Goal: Use online tool/utility: Utilize a website feature to perform a specific function

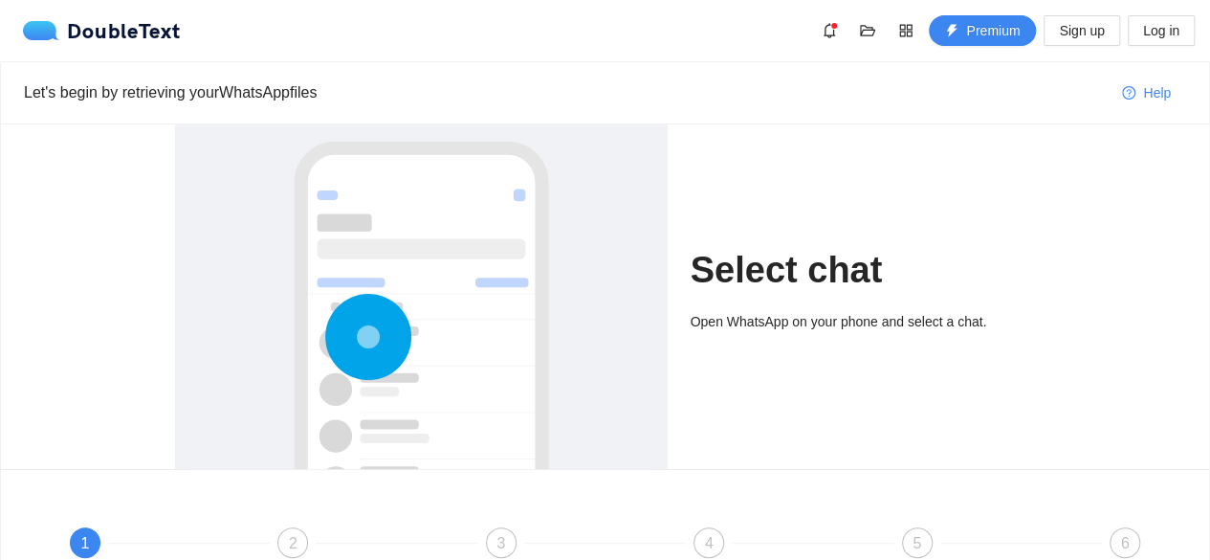
click at [857, 284] on h1 "Select chat" at bounding box center [863, 270] width 345 height 45
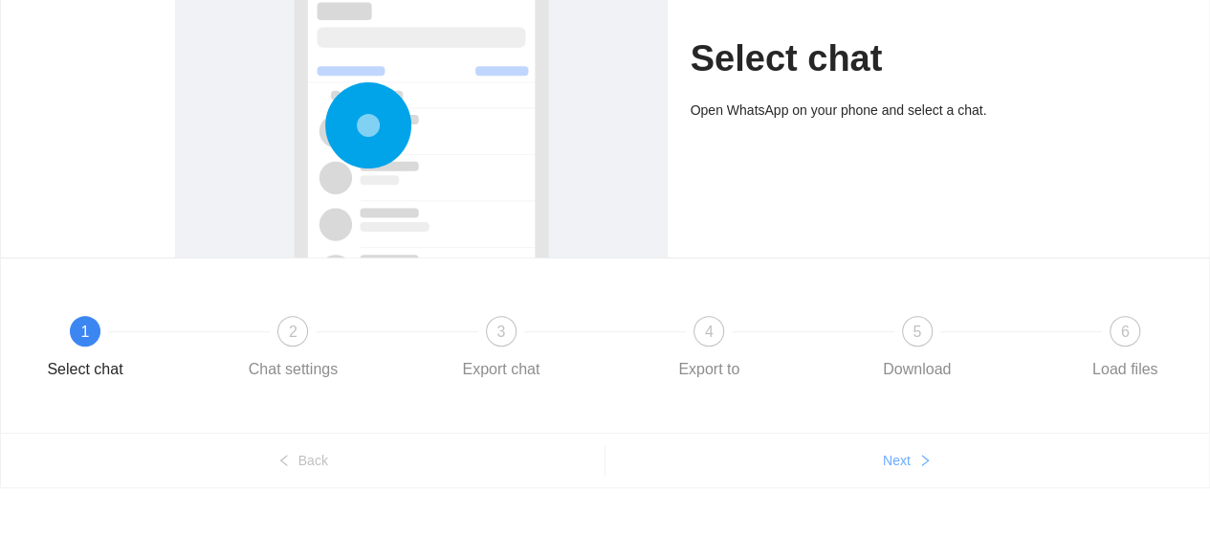
click at [909, 457] on span "Next" at bounding box center [897, 460] width 28 height 21
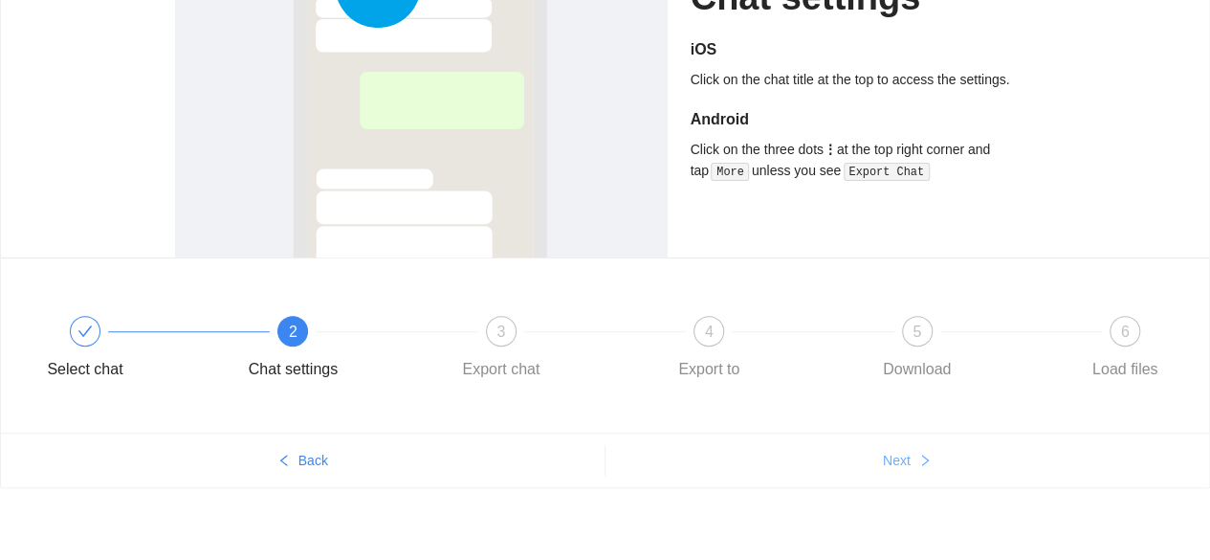
click at [909, 457] on span "Next" at bounding box center [897, 460] width 28 height 21
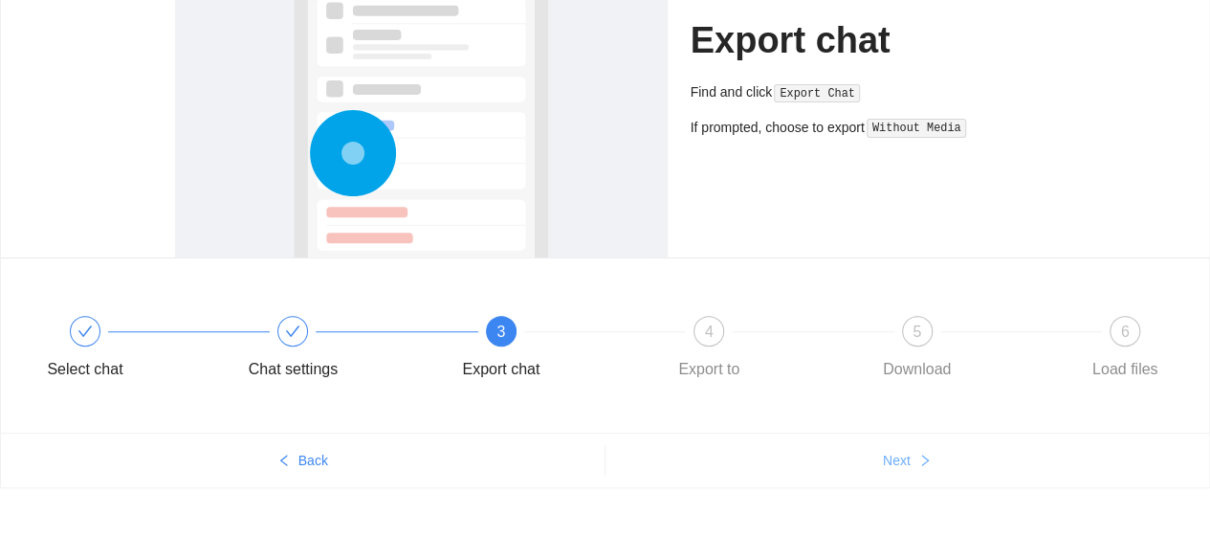
click at [909, 457] on span "Next" at bounding box center [897, 460] width 28 height 21
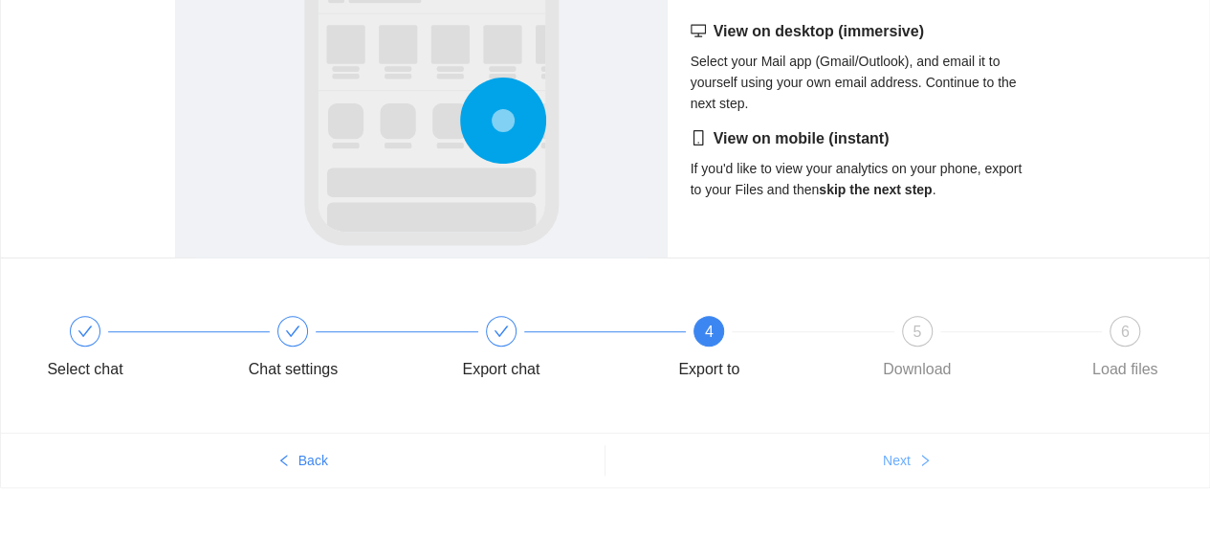
click at [888, 452] on span "Next" at bounding box center [897, 460] width 28 height 21
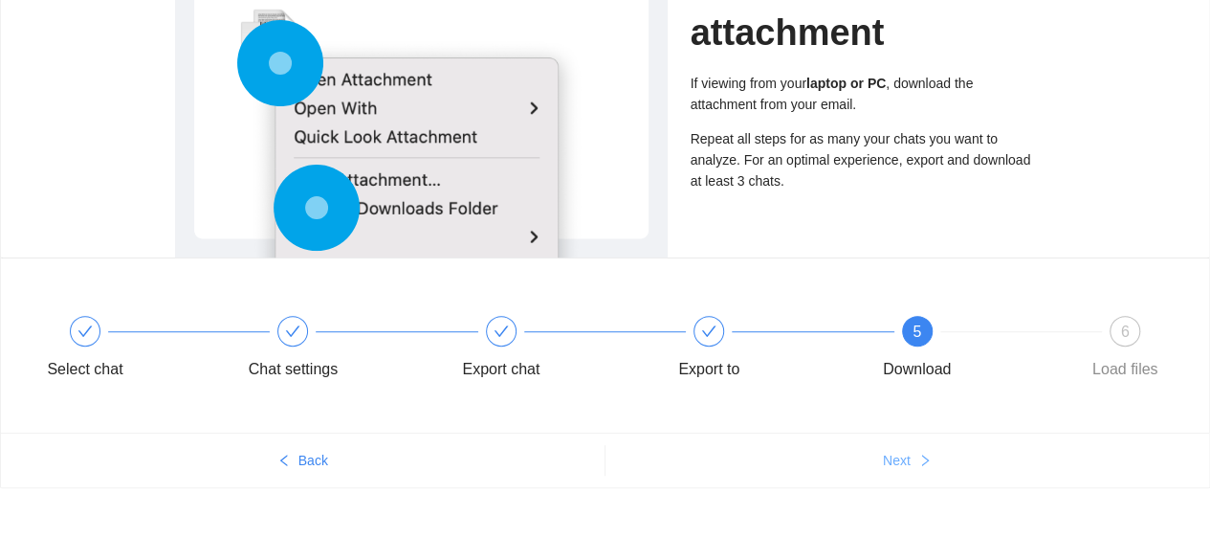
click at [888, 452] on span "Next" at bounding box center [897, 460] width 28 height 21
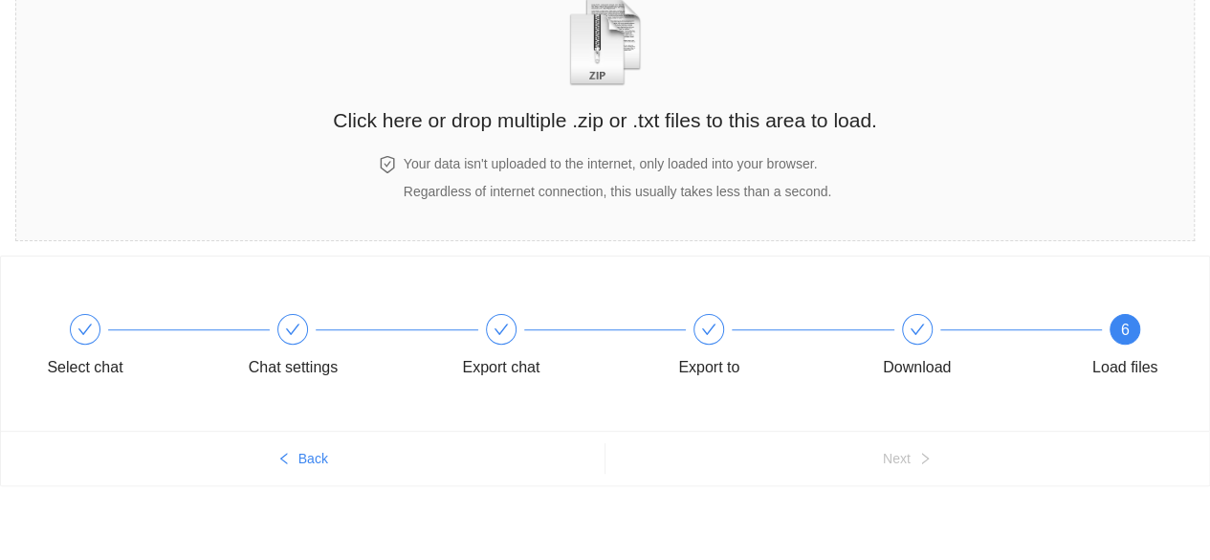
scroll to position [130, 0]
click at [689, 155] on h4 "Your data isn't uploaded to the internet, only loaded into your browser." at bounding box center [618, 164] width 428 height 21
drag, startPoint x: 446, startPoint y: 120, endPoint x: 890, endPoint y: 146, distance: 444.8
click at [890, 146] on section "Click here or drop multiple .zip or .txt files to this area to load. Your data …" at bounding box center [605, 94] width 1180 height 296
click at [699, 137] on div "Click here or drop multiple .zip or .txt files to this area to load." at bounding box center [604, 57] width 543 height 180
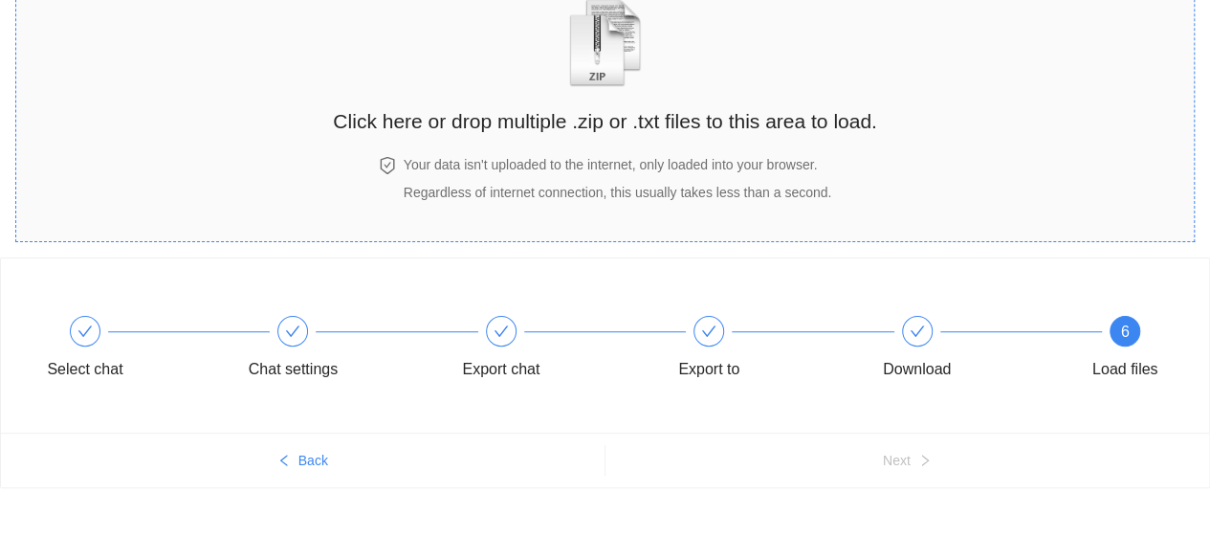
click at [558, 120] on h2 "Click here or drop multiple .zip or .txt files to this area to load." at bounding box center [604, 121] width 543 height 32
click at [592, 155] on h4 "Your data isn't uploaded to the internet, only loaded into your browser." at bounding box center [618, 164] width 428 height 21
